Goal: Task Accomplishment & Management: Manage account settings

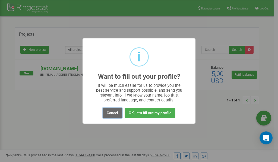
click at [112, 113] on button "Cancel" at bounding box center [113, 113] width 20 height 10
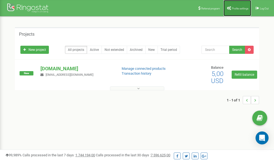
click at [238, 7] on span "Profile settings" at bounding box center [240, 8] width 17 height 3
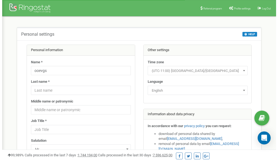
scroll to position [27, 0]
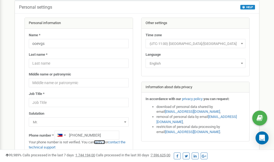
click at [103, 143] on link "verify it" at bounding box center [99, 142] width 11 height 4
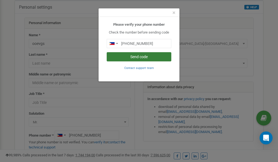
click at [136, 56] on button "Send code" at bounding box center [139, 56] width 65 height 9
